Goal: Task Accomplishment & Management: Manage account settings

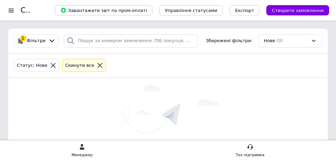
click at [299, 71] on div "Статус: Нове Cкинути все" at bounding box center [167, 66] width 311 height 16
